Goal: Information Seeking & Learning: Understand process/instructions

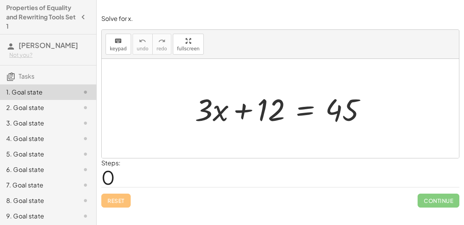
click at [248, 108] on div at bounding box center [283, 109] width 185 height 40
click at [301, 113] on div at bounding box center [283, 109] width 185 height 40
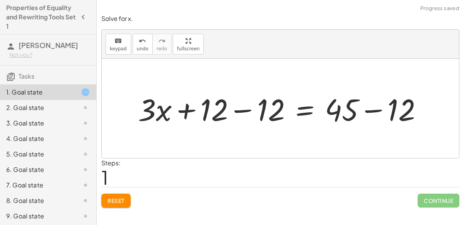
click at [229, 111] on div at bounding box center [283, 109] width 299 height 40
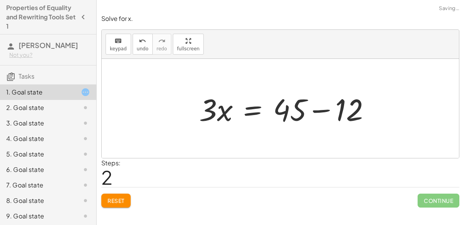
click at [371, 113] on div at bounding box center [287, 109] width 185 height 40
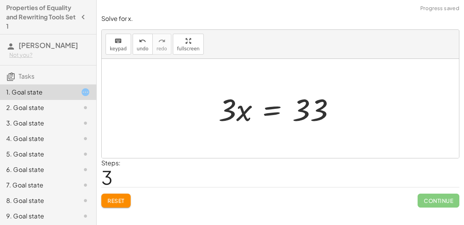
click at [244, 109] on div at bounding box center [280, 109] width 130 height 40
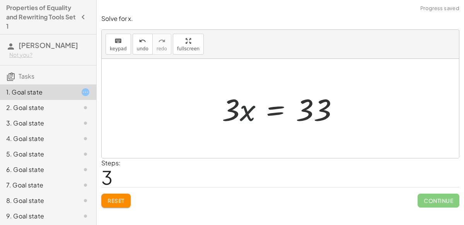
click at [295, 113] on div at bounding box center [283, 109] width 130 height 40
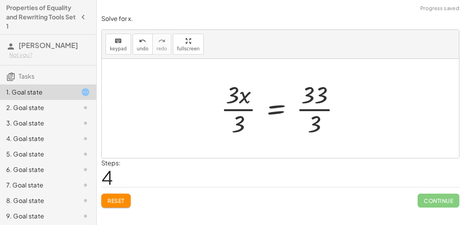
click at [282, 103] on div at bounding box center [283, 109] width 133 height 60
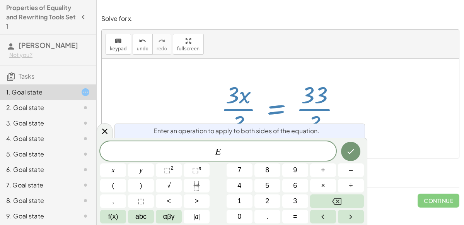
click at [348, 113] on div at bounding box center [283, 109] width 133 height 60
click at [389, 123] on div at bounding box center [280, 108] width 357 height 99
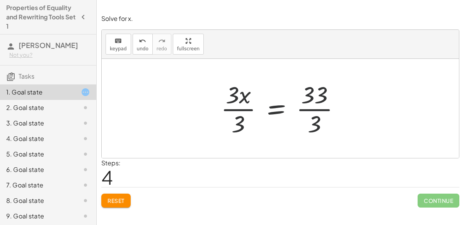
click at [317, 126] on div at bounding box center [283, 109] width 133 height 60
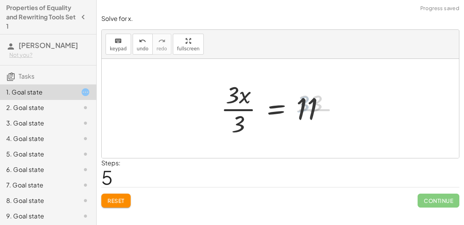
click at [236, 118] on div at bounding box center [276, 109] width 118 height 60
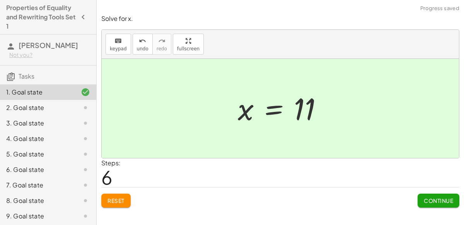
click at [435, 200] on span "Continue" at bounding box center [438, 200] width 29 height 7
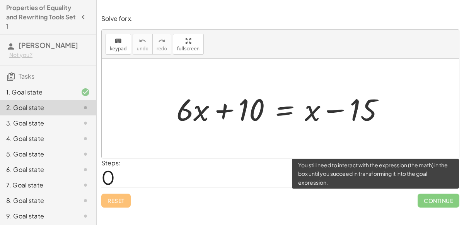
click at [435, 200] on span "Continue" at bounding box center [439, 200] width 42 height 14
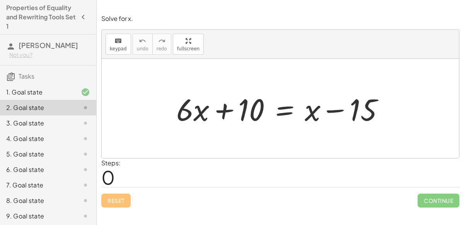
click at [63, 86] on div "1. Goal state" at bounding box center [48, 91] width 96 height 15
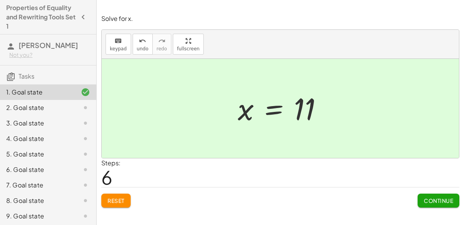
click at [70, 111] on div at bounding box center [79, 107] width 22 height 9
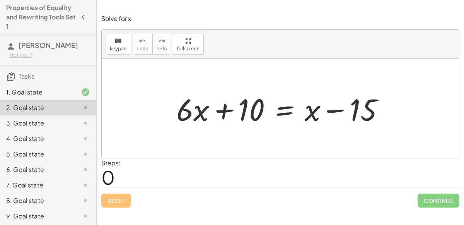
click at [71, 89] on div at bounding box center [79, 91] width 22 height 9
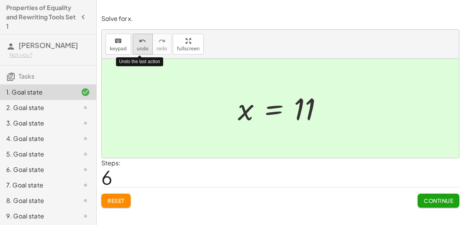
click at [145, 50] on button "undo undo" at bounding box center [143, 44] width 20 height 21
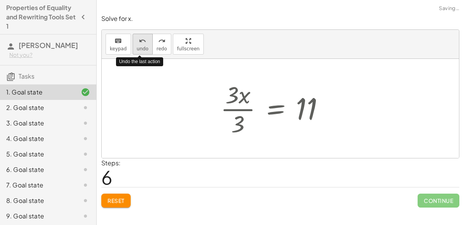
click at [145, 50] on button "undo undo" at bounding box center [143, 44] width 20 height 21
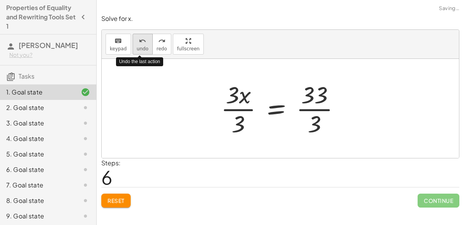
click at [145, 50] on button "undo undo" at bounding box center [143, 44] width 20 height 21
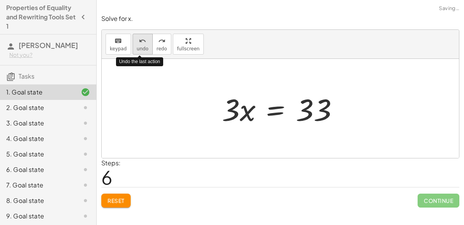
click at [145, 50] on button "undo undo" at bounding box center [143, 44] width 20 height 21
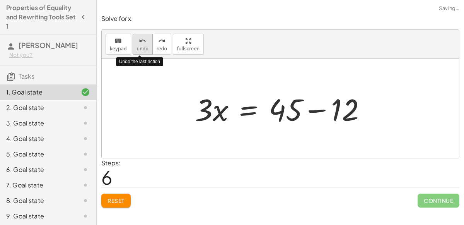
click at [145, 50] on button "undo undo" at bounding box center [143, 44] width 20 height 21
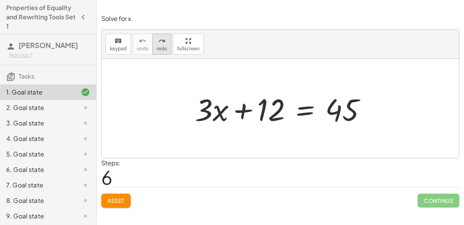
click at [157, 49] on span "redo" at bounding box center [162, 48] width 10 height 5
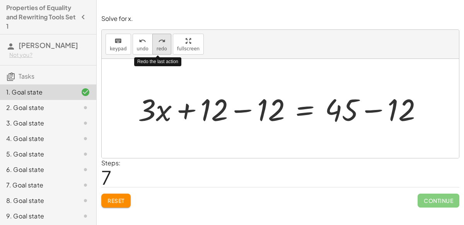
click at [157, 49] on span "redo" at bounding box center [162, 48] width 10 height 5
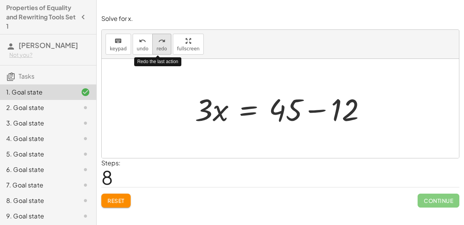
click at [157, 49] on span "redo" at bounding box center [162, 48] width 10 height 5
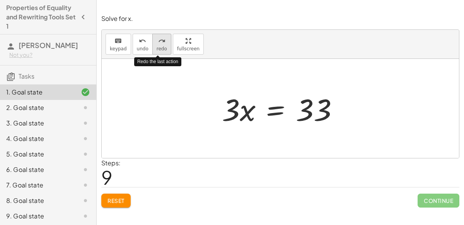
click at [157, 49] on span "redo" at bounding box center [162, 48] width 10 height 5
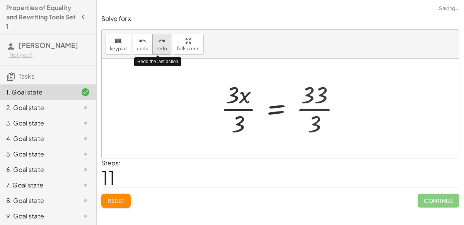
click at [157, 49] on span "redo" at bounding box center [162, 48] width 10 height 5
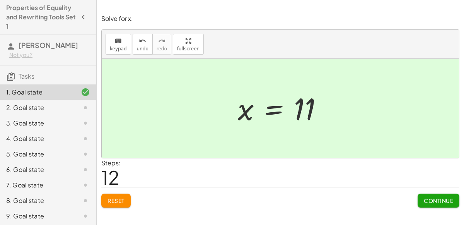
click at [463, 216] on div "Solve for x. keyboard keypad undo undo redo redo fullscreen + · 3 · x + 12 = 45…" at bounding box center [280, 112] width 367 height 225
click at [452, 203] on button "Continue" at bounding box center [439, 200] width 42 height 14
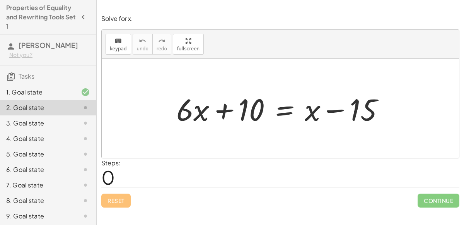
click at [280, 111] on div at bounding box center [283, 109] width 222 height 40
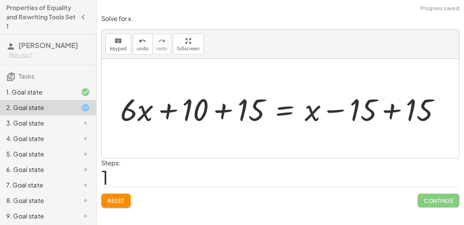
click at [397, 110] on div at bounding box center [283, 109] width 334 height 40
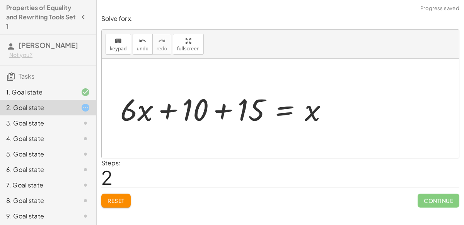
click at [217, 119] on div at bounding box center [227, 109] width 222 height 40
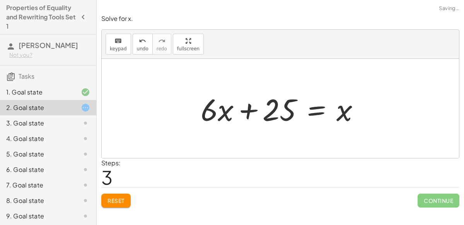
click at [316, 110] on div at bounding box center [283, 109] width 173 height 40
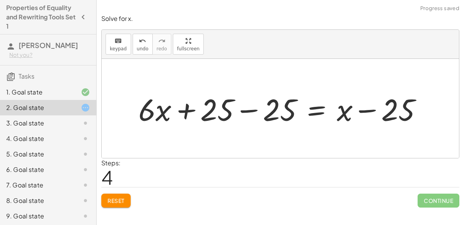
click at [244, 112] on div at bounding box center [284, 109] width 298 height 40
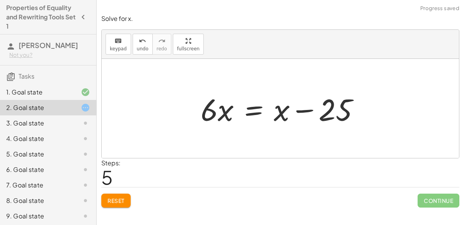
click at [259, 113] on div at bounding box center [283, 109] width 173 height 40
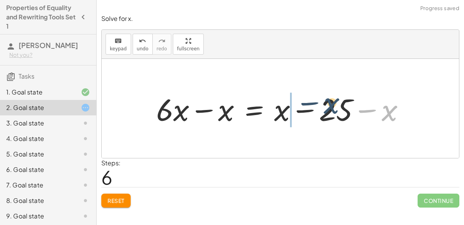
drag, startPoint x: 385, startPoint y: 114, endPoint x: 318, endPoint y: 107, distance: 67.0
click at [318, 107] on div at bounding box center [283, 109] width 263 height 40
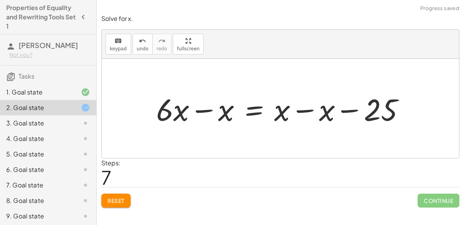
click at [301, 114] on div at bounding box center [283, 109] width 263 height 40
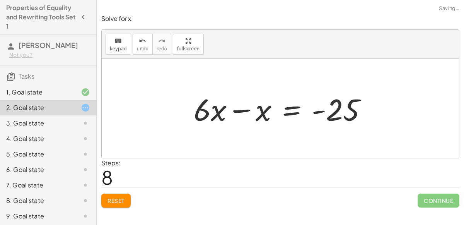
click at [246, 108] on div at bounding box center [283, 109] width 187 height 40
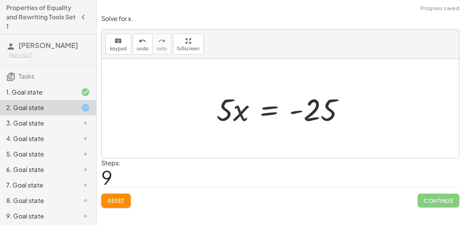
click at [269, 110] on div at bounding box center [284, 109] width 142 height 40
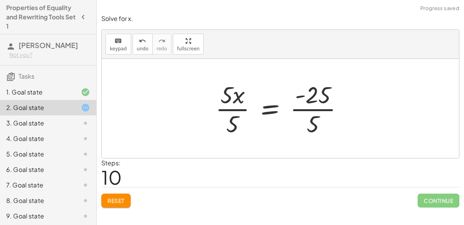
click at [235, 109] on div at bounding box center [283, 109] width 142 height 60
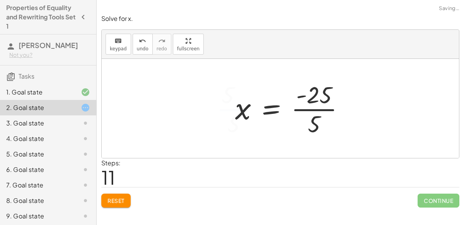
click at [321, 108] on div at bounding box center [292, 109] width 123 height 60
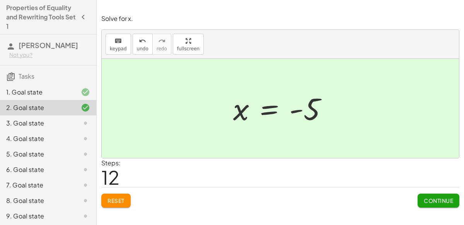
click at [428, 204] on button "Continue" at bounding box center [439, 200] width 42 height 14
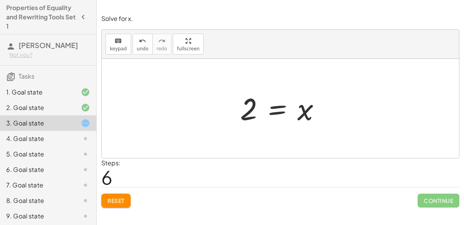
click at [74, 136] on div at bounding box center [79, 138] width 22 height 9
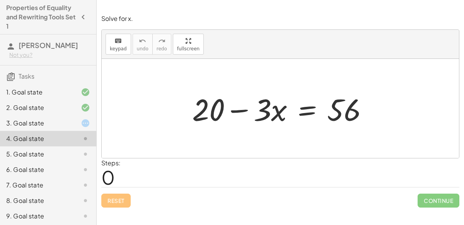
click at [31, 126] on div "3. Goal state" at bounding box center [37, 122] width 62 height 9
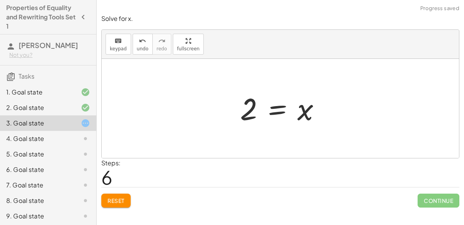
click at [30, 134] on div "4. Goal state" at bounding box center [37, 138] width 62 height 9
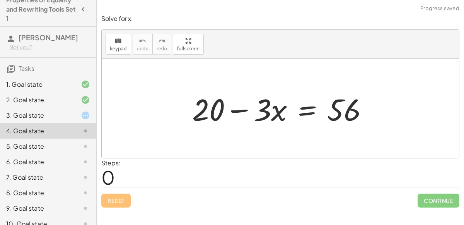
scroll to position [10, 0]
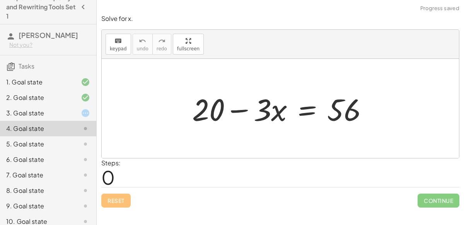
click at [77, 121] on div "4. Goal state" at bounding box center [48, 128] width 96 height 15
click at [77, 108] on div at bounding box center [79, 112] width 22 height 9
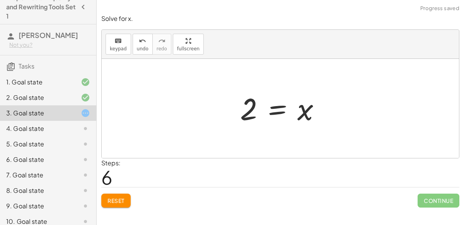
click at [74, 138] on div "5. Goal state" at bounding box center [48, 143] width 96 height 15
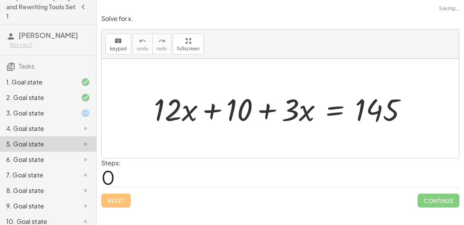
click at [63, 119] on div "3. Goal state" at bounding box center [48, 112] width 96 height 15
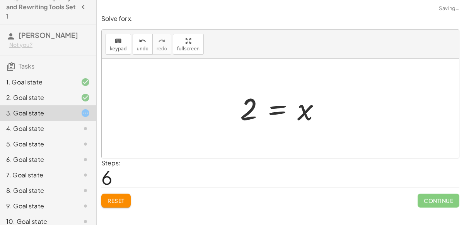
click at [62, 128] on div "4. Goal state" at bounding box center [37, 128] width 62 height 9
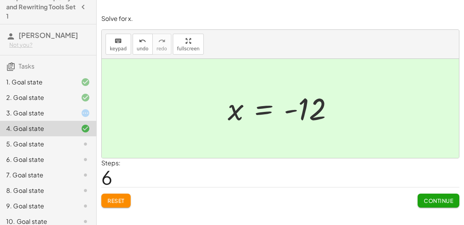
click at [23, 143] on div "5. Goal state" at bounding box center [37, 143] width 62 height 9
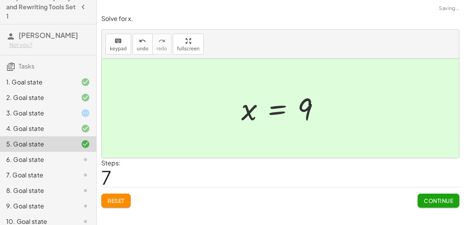
click at [434, 202] on span "Continue" at bounding box center [438, 200] width 29 height 7
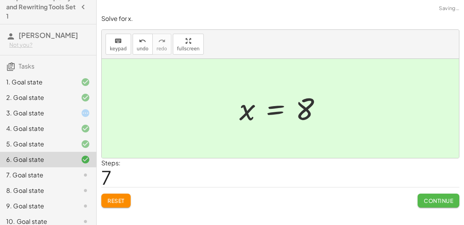
click at [434, 203] on button "Continue" at bounding box center [439, 200] width 42 height 14
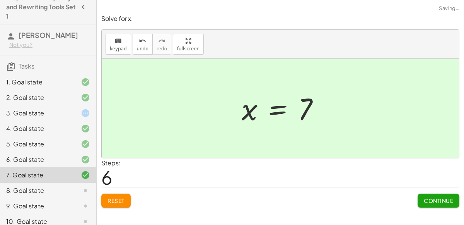
click at [432, 197] on span "Continue" at bounding box center [438, 200] width 29 height 7
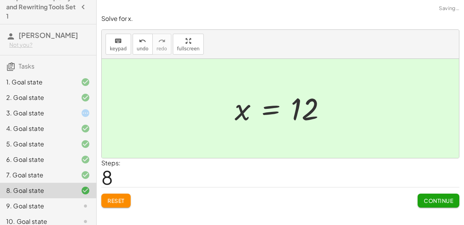
click at [432, 205] on button "Continue" at bounding box center [439, 200] width 42 height 14
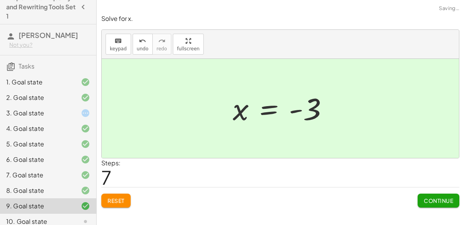
click at [427, 204] on button "Continue" at bounding box center [439, 200] width 42 height 14
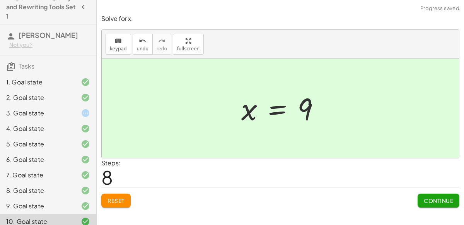
click at [434, 204] on button "Continue" at bounding box center [439, 200] width 42 height 14
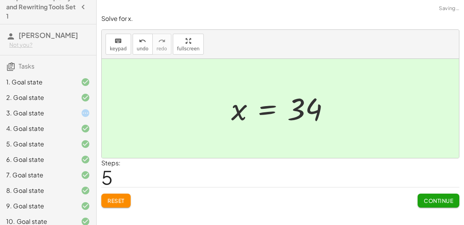
click at [434, 205] on button "Continue" at bounding box center [439, 200] width 42 height 14
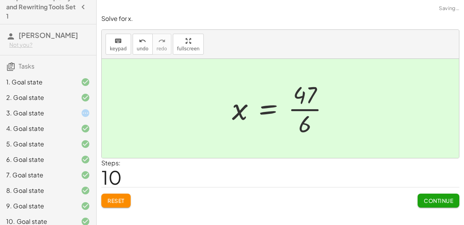
click at [437, 205] on button "Continue" at bounding box center [439, 200] width 42 height 14
